Goal: Find specific page/section: Find specific page/section

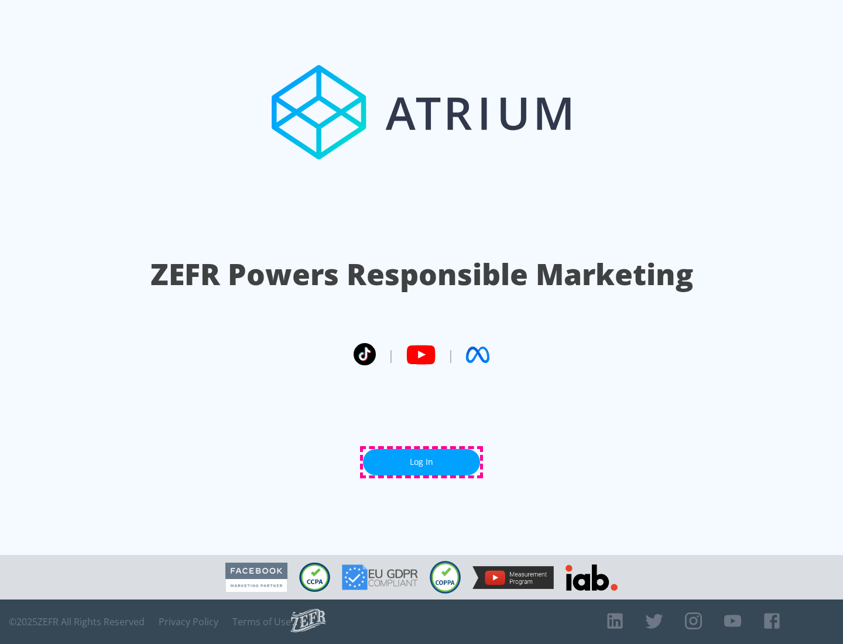
click at [422, 462] on link "Log In" at bounding box center [421, 462] width 117 height 26
